Goal: Find specific page/section: Find specific page/section

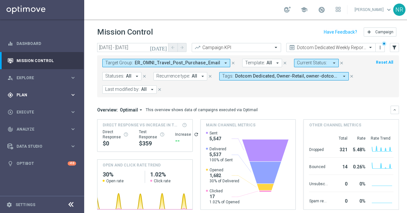
click at [24, 92] on div "gps_fixed Plan keyboard_arrow_right" at bounding box center [42, 95] width 84 height 17
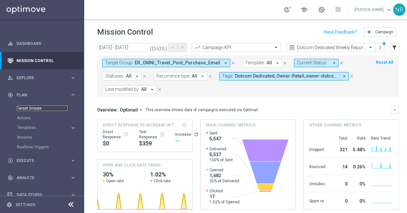
click at [28, 106] on link "Target Groups" at bounding box center [42, 108] width 51 height 5
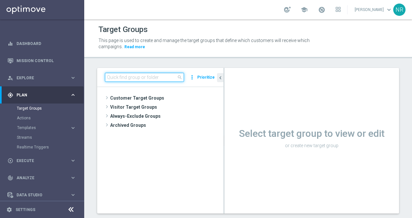
click at [125, 76] on input at bounding box center [144, 77] width 79 height 9
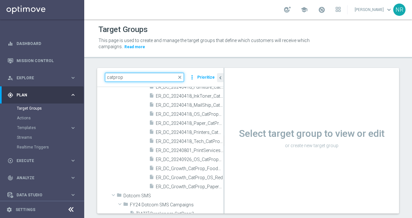
scroll to position [120, 0]
type input "catprop"
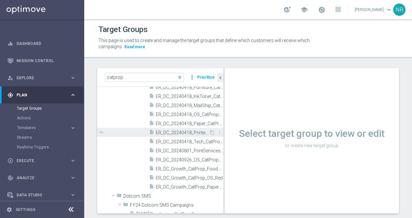
click at [172, 129] on div "insert_drive_file ER_DC_20240418_Printers_CatPropensity" at bounding box center [179, 132] width 60 height 9
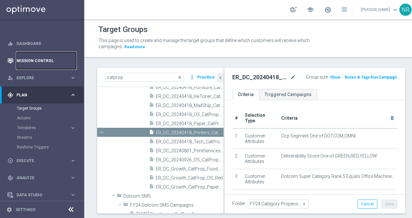
click at [49, 58] on link "Mission Control" at bounding box center [47, 60] width 60 height 17
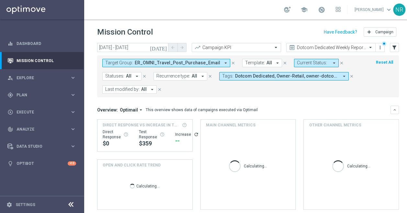
click at [223, 61] on icon "arrow_drop_down" at bounding box center [226, 63] width 6 height 6
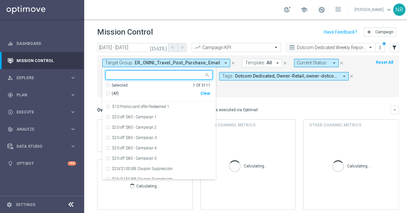
click at [0, 0] on div "Clear" at bounding box center [0, 0] width 0 height 0
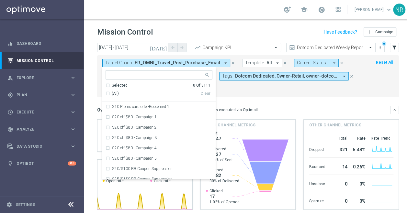
click at [130, 75] on input "text" at bounding box center [156, 76] width 95 height 6
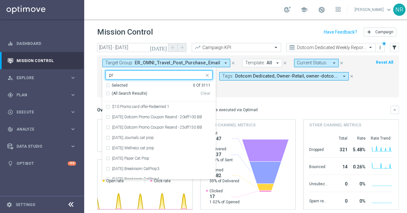
type input "p"
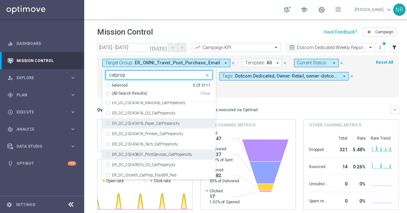
scroll to position [87, 0]
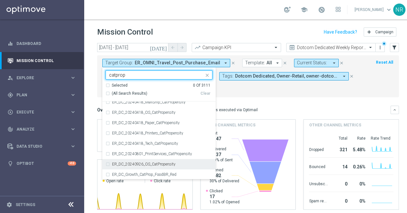
click at [161, 166] on label "ER_DC_20240926_OS_CatPropensity" at bounding box center [143, 165] width 63 height 4
type input "catprop"
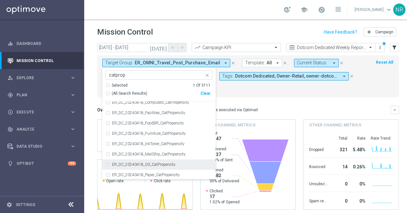
scroll to position [36, 0]
click at [161, 165] on label "ER_DC_20240418_OS_CatPropensity" at bounding box center [143, 164] width 63 height 4
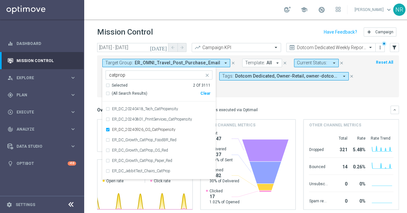
scroll to position [122, 0]
click at [266, 106] on div "Overview: Optimail arrow_drop_down This overview shows data of campaigns execut…" at bounding box center [248, 110] width 302 height 8
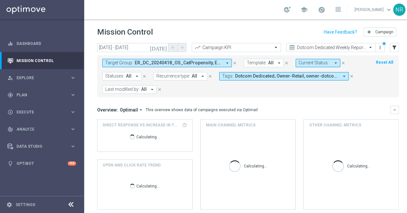
scroll to position [131, 0]
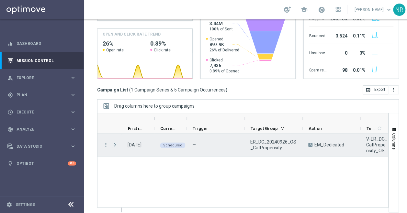
click at [114, 143] on span at bounding box center [115, 145] width 6 height 5
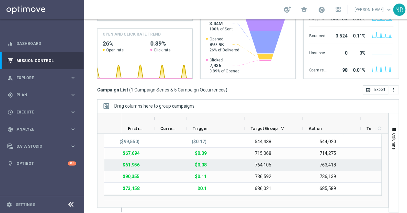
scroll to position [0, 0]
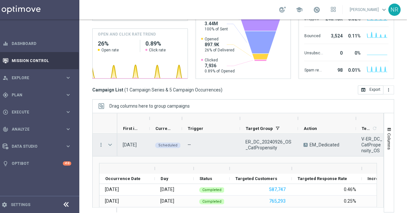
click at [107, 143] on span at bounding box center [110, 145] width 6 height 5
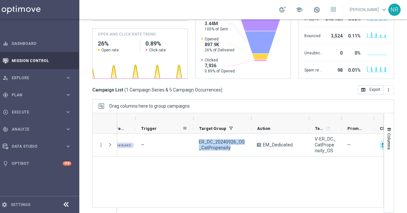
drag, startPoint x: 231, startPoint y: 143, endPoint x: 185, endPoint y: 127, distance: 49.2
click at [185, 127] on div at bounding box center [238, 163] width 292 height 100
click at [38, 87] on div "gps_fixed Plan keyboard_arrow_right" at bounding box center [37, 95] width 84 height 17
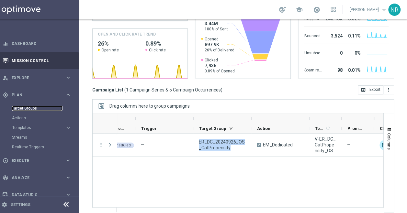
click at [24, 106] on link "Target Groups" at bounding box center [37, 108] width 51 height 5
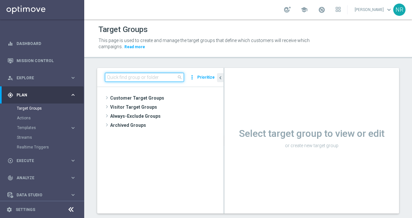
click at [137, 77] on input at bounding box center [144, 77] width 79 height 9
paste input "ER_DC_20240926_OS_CatPropensity"
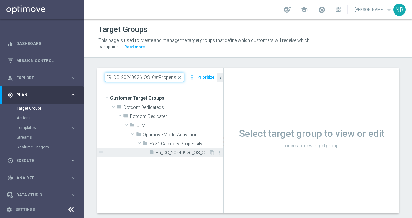
type input "ER_DC_20240926_OS_CatPropensity"
click at [177, 150] on span "ER_DC_20240926_OS_CatPropensity" at bounding box center [182, 153] width 53 height 6
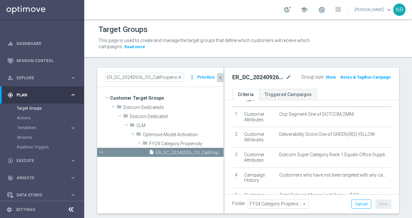
click at [219, 79] on icon "chevron_left" at bounding box center [220, 78] width 6 height 6
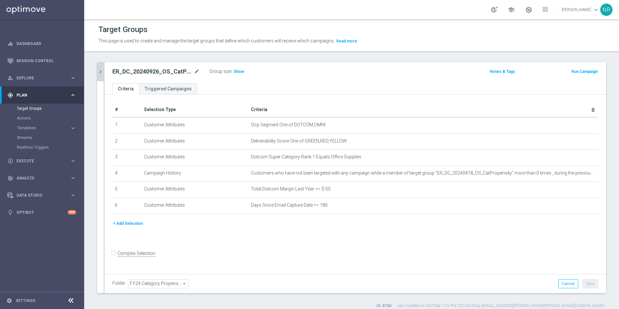
click at [407, 24] on div "Target Groups" at bounding box center [351, 29] width 507 height 13
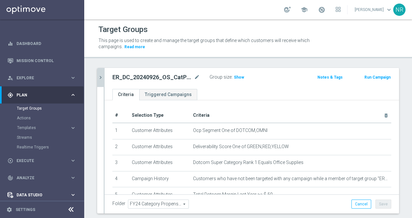
click at [30, 190] on div "Data Studio keyboard_arrow_right" at bounding box center [42, 195] width 84 height 17
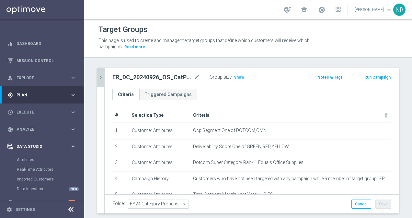
scroll to position [12, 0]
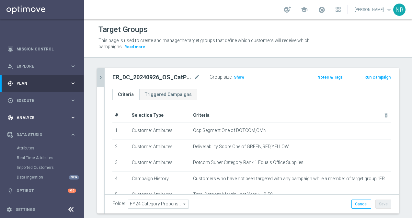
click at [37, 121] on div "track_changes Analyze keyboard_arrow_right" at bounding box center [42, 117] width 84 height 17
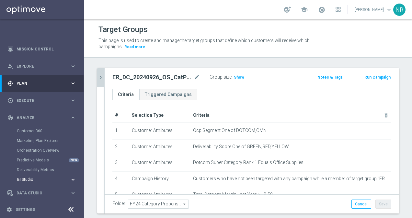
click at [41, 179] on span "BI Studio" at bounding box center [40, 180] width 46 height 4
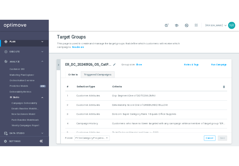
scroll to position [60, 0]
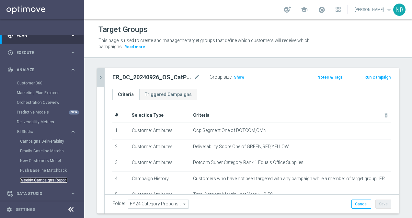
click at [31, 181] on link "Weekly Campaigns Report" at bounding box center [43, 180] width 47 height 5
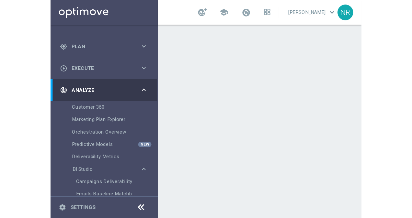
scroll to position [60, 0]
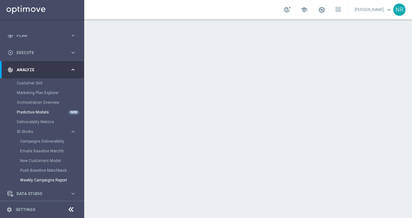
click at [41, 113] on link "Predictive Models" at bounding box center [42, 112] width 51 height 5
